Goal: Information Seeking & Learning: Learn about a topic

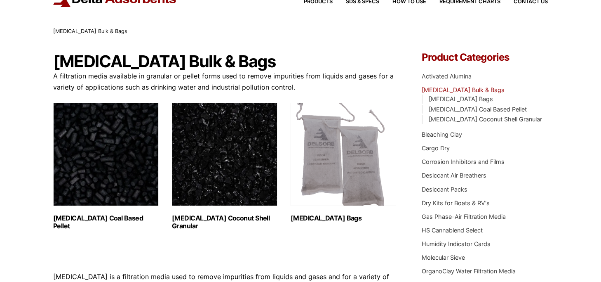
scroll to position [41, 0]
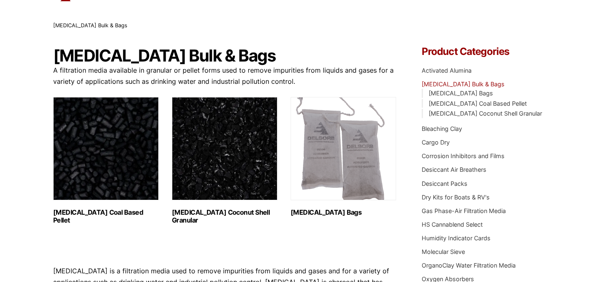
click at [94, 172] on img "Visit product category Activated Carbon Coal Based Pellet" at bounding box center [106, 148] width 106 height 103
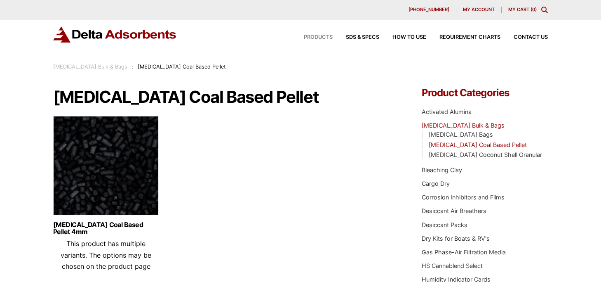
click at [316, 37] on span "Products" at bounding box center [318, 37] width 29 height 5
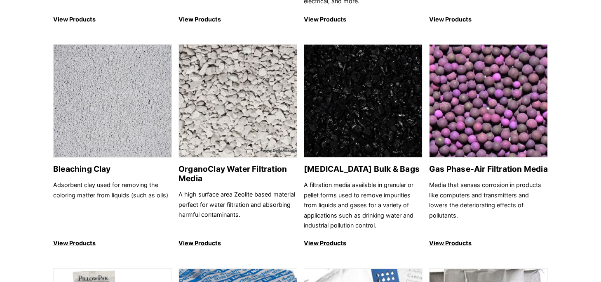
scroll to position [301, 0]
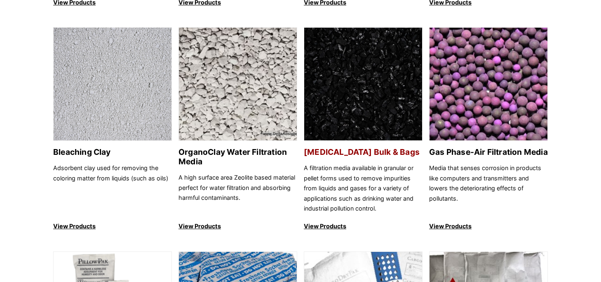
click at [367, 151] on h2 "[MEDICAL_DATA] Bulk & Bags" at bounding box center [363, 151] width 119 height 9
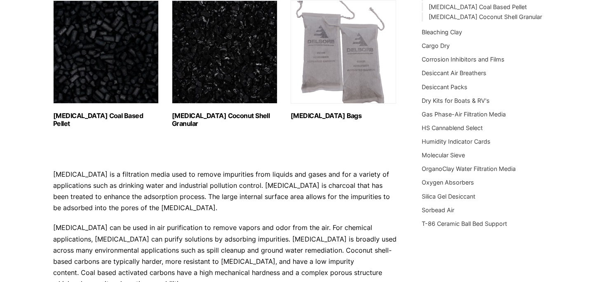
scroll to position [135, 0]
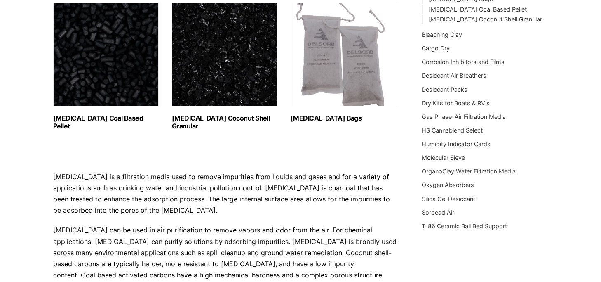
click at [107, 117] on h2 "[MEDICAL_DATA] Coal Based Pellet (1)" at bounding box center [106, 122] width 106 height 16
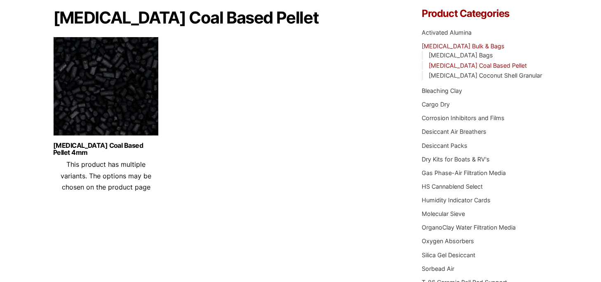
scroll to position [82, 0]
